Goal: Task Accomplishment & Management: Manage account settings

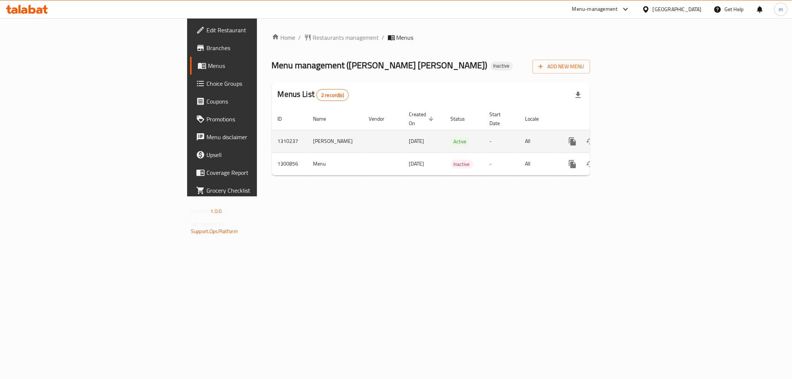
click at [631, 137] on icon "enhanced table" at bounding box center [626, 141] width 9 height 9
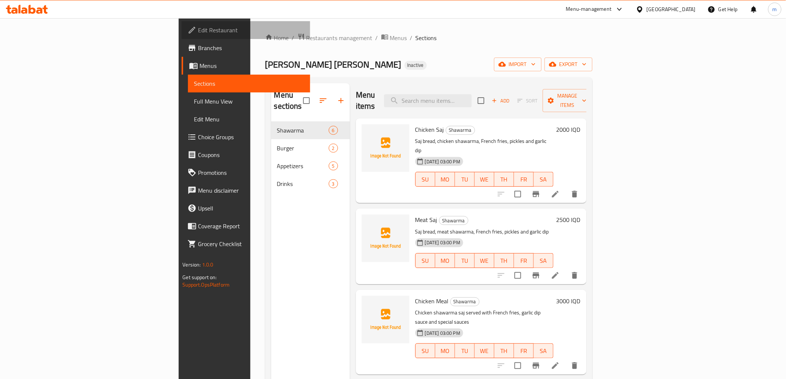
click at [198, 33] on span "Edit Restaurant" at bounding box center [251, 30] width 106 height 9
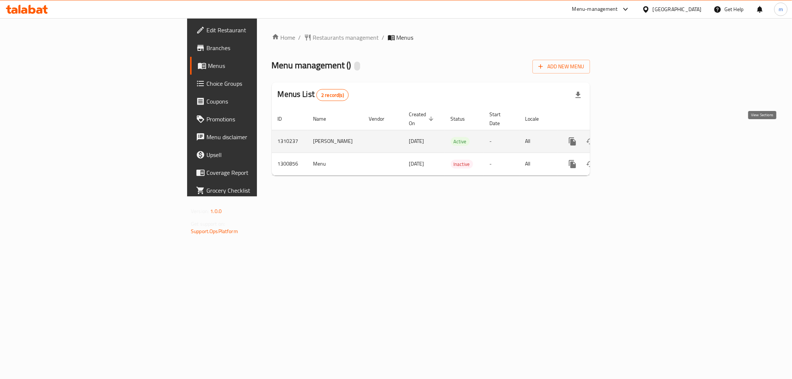
click at [631, 137] on icon "enhanced table" at bounding box center [626, 141] width 9 height 9
